Goal: Transaction & Acquisition: Download file/media

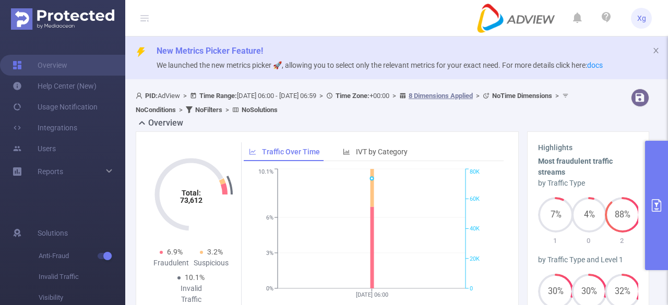
scroll to position [52, 0]
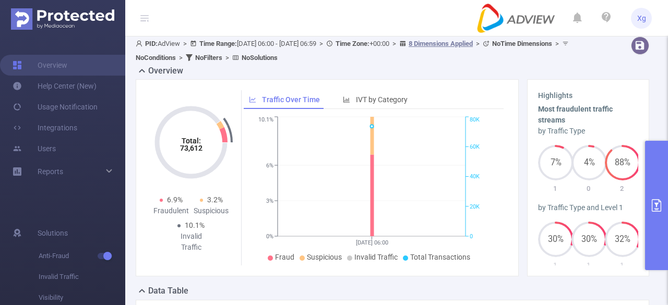
click at [653, 196] on button "primary" at bounding box center [656, 205] width 23 height 129
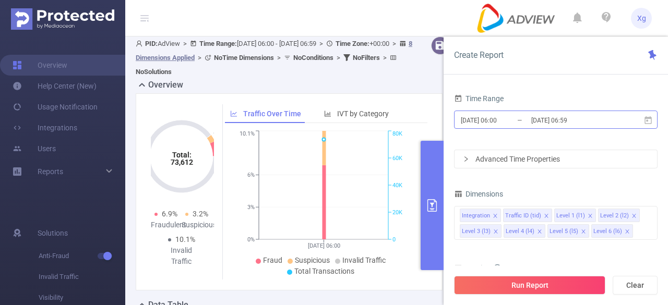
click at [486, 116] on input "[DATE] 06:00" at bounding box center [502, 120] width 85 height 14
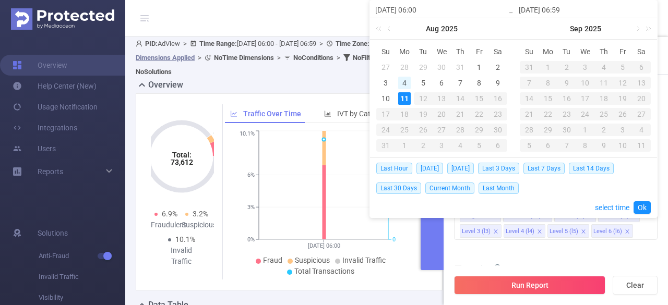
click at [406, 84] on div "4" at bounding box center [404, 83] width 13 height 13
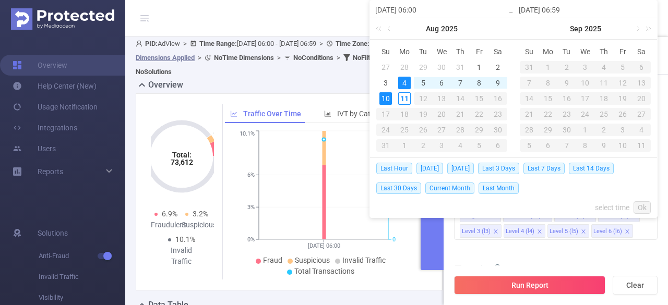
click at [386, 98] on div "10" at bounding box center [386, 98] width 13 height 13
type input "[DATE] 06:00"
type input "[DATE] 06:59"
type input "[DATE] 06:00"
type input "[DATE] 06:59"
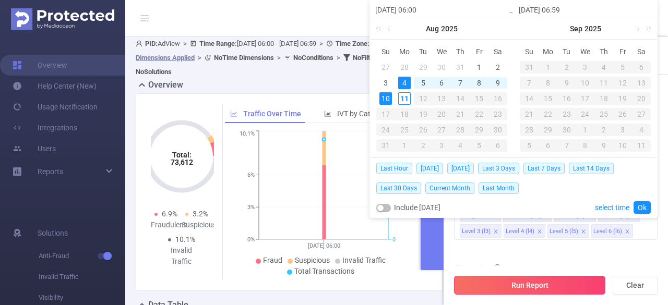
click at [514, 288] on button "Run Report" at bounding box center [529, 285] width 151 height 19
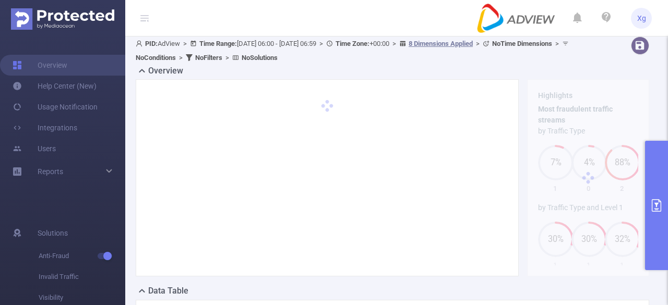
click at [660, 190] on button "primary" at bounding box center [656, 205] width 23 height 129
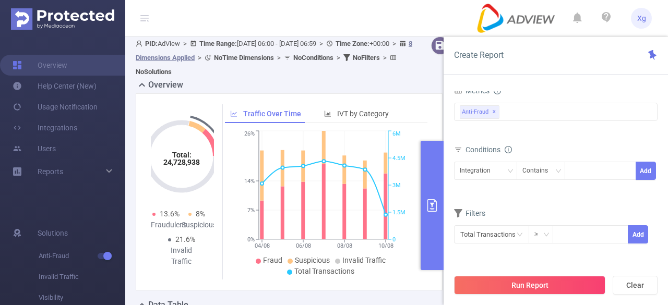
click at [293, 90] on div "Overview" at bounding box center [293, 86] width 315 height 15
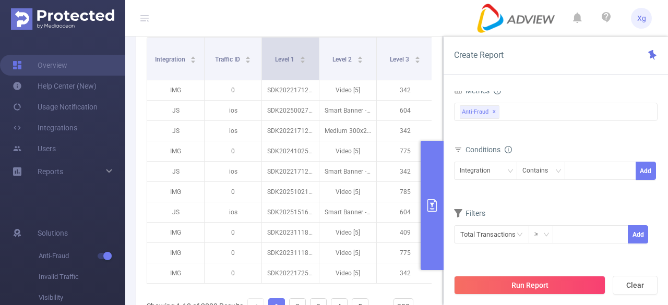
scroll to position [313, 0]
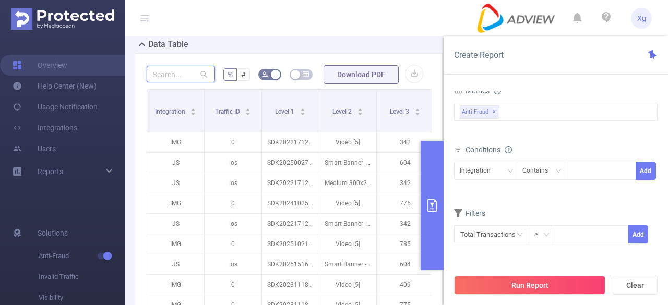
click at [178, 75] on input "text" at bounding box center [181, 74] width 68 height 17
paste input "sdk202511281104106dgxm5ohe65a3ft"
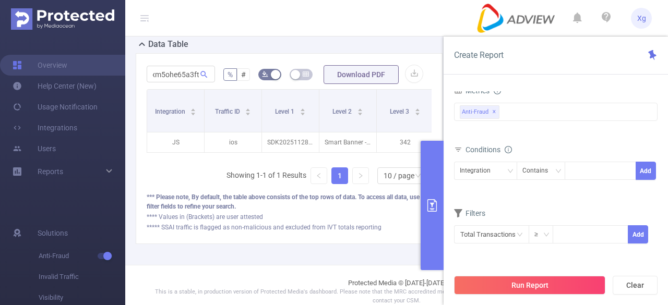
click at [436, 181] on button "primary" at bounding box center [432, 205] width 23 height 129
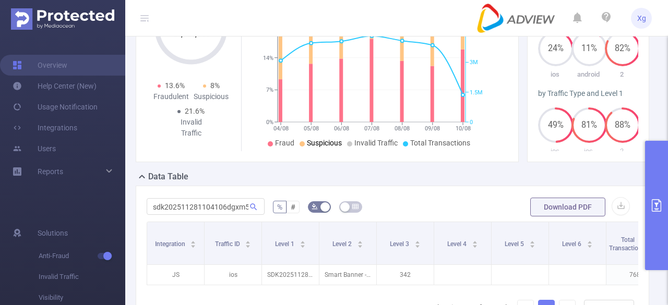
scroll to position [151, 0]
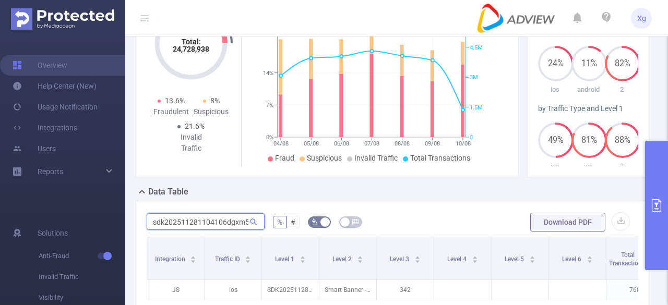
click at [209, 226] on input "sdk202511281104106dgxm5ohe65a3ft" at bounding box center [206, 222] width 118 height 17
paste input "text"
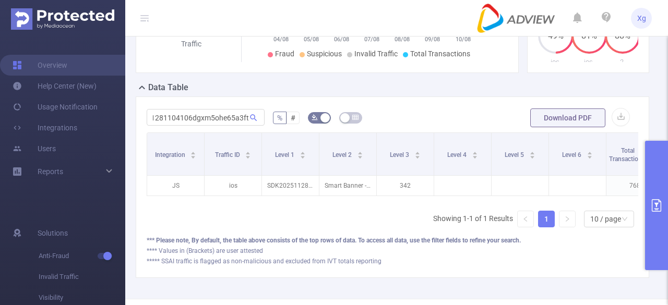
scroll to position [0, 0]
drag, startPoint x: 321, startPoint y: 208, endPoint x: 470, endPoint y: 219, distance: 149.7
click at [470, 219] on div "Integration Traffic ID Level 1 Level 2 Level 3 Level 4 Level 5 Level 6 Total Tr…" at bounding box center [393, 184] width 492 height 103
click at [308, 225] on div "Integration Traffic ID Level 1 Level 2 Level 3 Level 4 Level 5 Level 6 Total Tr…" at bounding box center [393, 184] width 492 height 103
click at [214, 124] on div "sdk202511281104106dgxm5ohe65a3ft" at bounding box center [206, 118] width 118 height 21
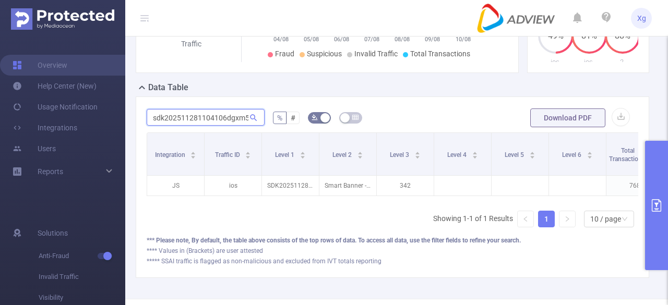
click at [211, 122] on input "sdk202511281104106dgxm5ohe65a3ft" at bounding box center [206, 117] width 118 height 17
click at [231, 114] on input "sdk202511281104106dgxm5ohe65a3ft" at bounding box center [206, 117] width 118 height 17
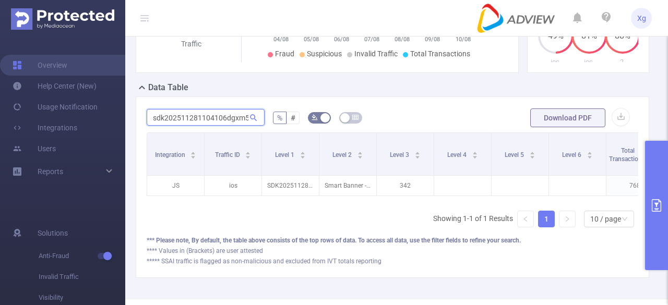
paste input "0201003067utti4u1pttbmyz"
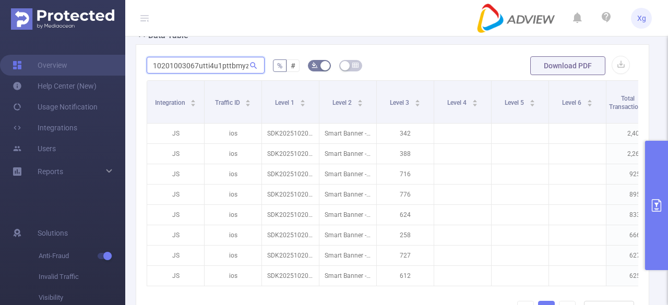
scroll to position [0, 208]
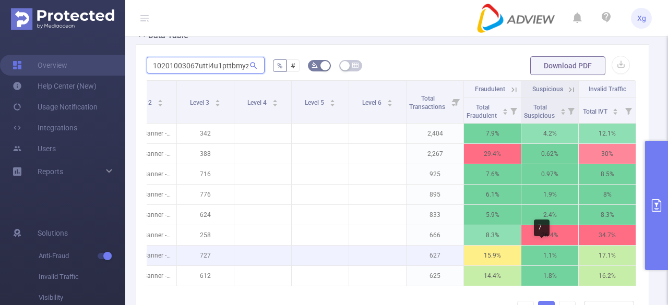
type input "sdk202510201003067utti4u1pttbmyz"
click at [524, 253] on p "1.1%" at bounding box center [550, 256] width 57 height 20
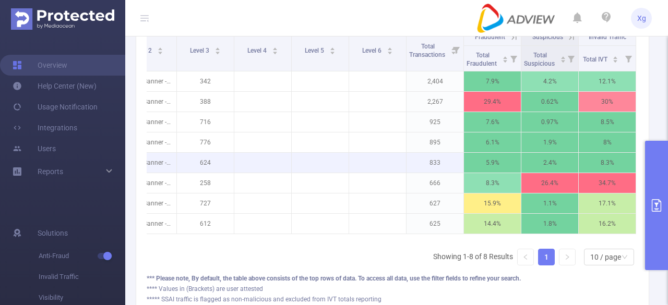
scroll to position [151, 0]
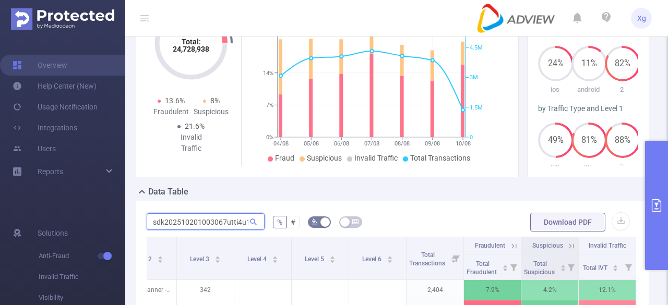
click at [210, 220] on input "sdk202510201003067utti4u1pttbmyz" at bounding box center [206, 222] width 118 height 17
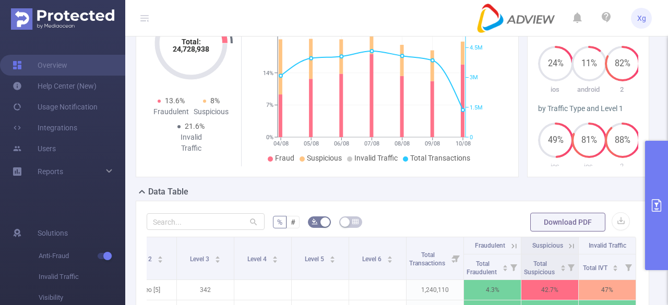
click at [658, 193] on button "primary" at bounding box center [656, 205] width 23 height 129
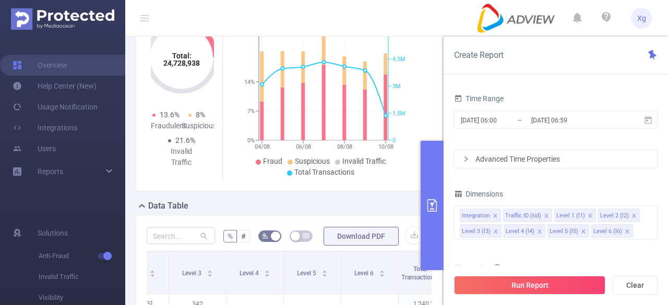
click at [347, 192] on div "Total: 24,728,938 Total: 24,728,938 13.6% Fraudulent 8% Suspicious 21.6% Invali…" at bounding box center [289, 97] width 315 height 206
click at [426, 202] on icon "primary" at bounding box center [432, 205] width 13 height 13
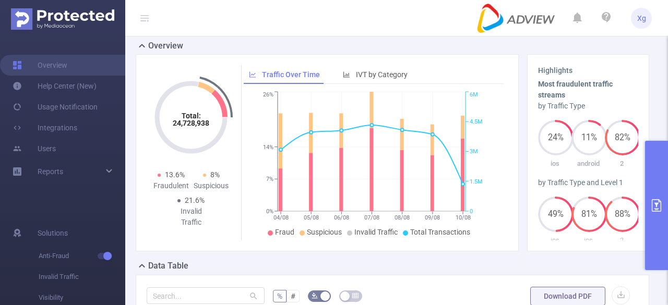
scroll to position [209, 0]
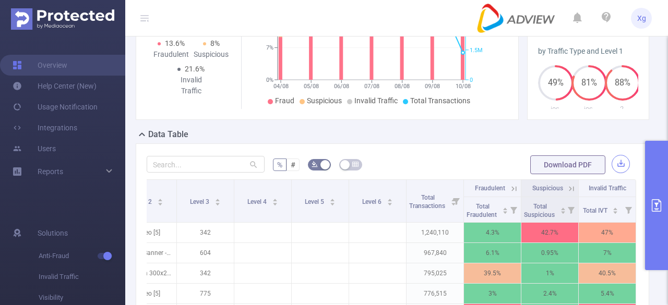
click at [612, 162] on button "button" at bounding box center [621, 164] width 18 height 18
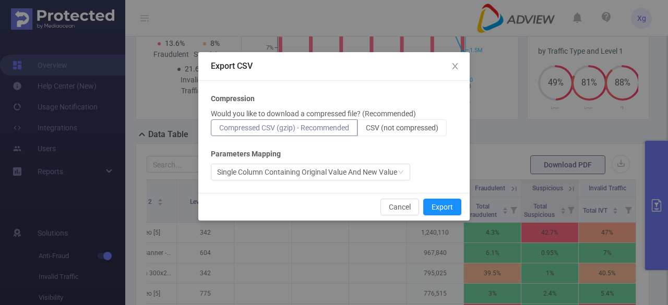
click at [425, 136] on div "Compression Would you like to download a compressed file? (Recommended) Compres…" at bounding box center [334, 136] width 246 height 87
click at [403, 124] on span "CSV (not compressed)" at bounding box center [402, 128] width 73 height 8
click at [366, 131] on input "CSV (not compressed)" at bounding box center [366, 131] width 0 height 0
click at [448, 207] on button "Export" at bounding box center [442, 207] width 38 height 17
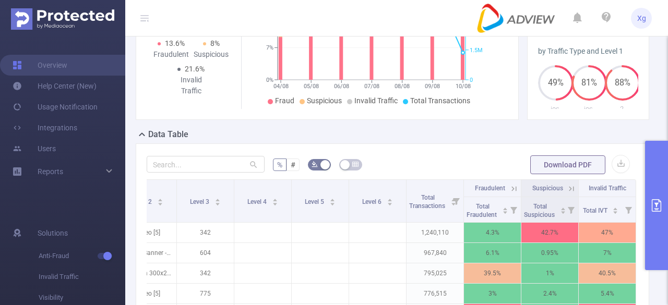
click at [658, 169] on button "primary" at bounding box center [656, 205] width 23 height 129
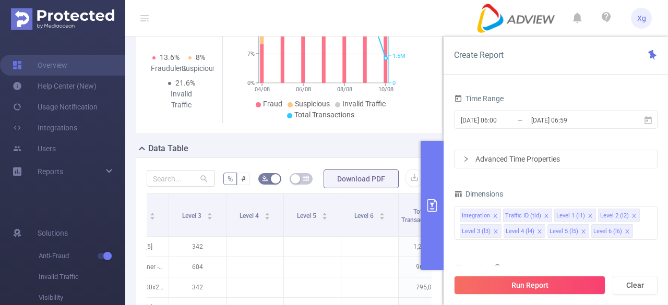
click at [374, 148] on div "Data Table" at bounding box center [293, 150] width 315 height 15
